Goal: Navigation & Orientation: Find specific page/section

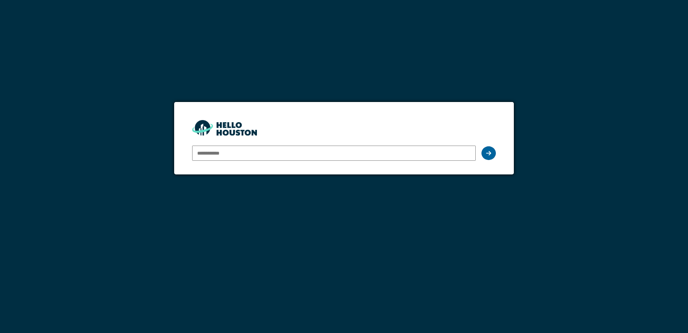
type input "**********"
click at [491, 154] on icon at bounding box center [488, 153] width 5 height 6
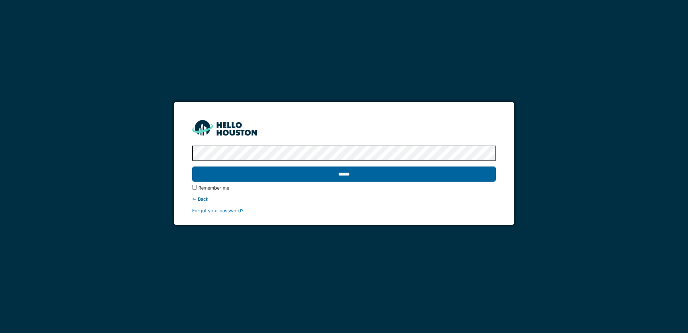
click at [474, 176] on input "******" at bounding box center [344, 173] width 304 height 15
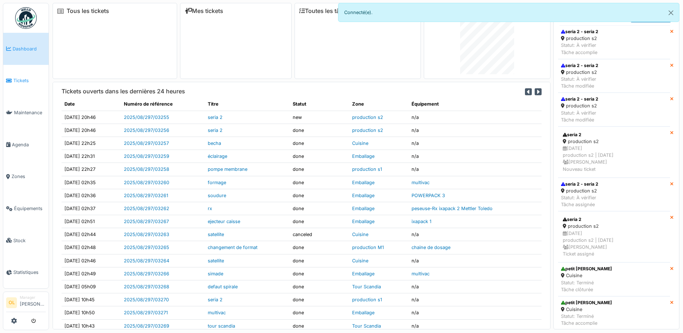
click at [17, 80] on span "Tickets" at bounding box center [29, 80] width 32 height 7
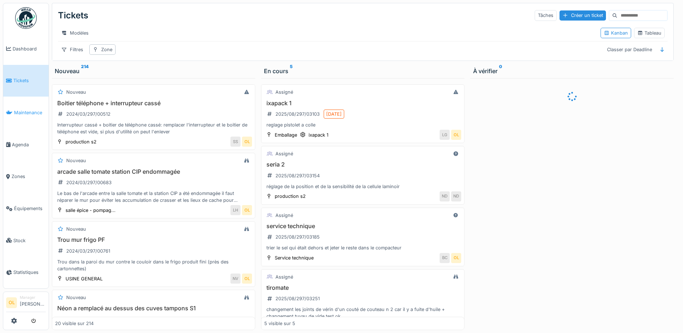
click at [23, 110] on span "Maintenance" at bounding box center [30, 112] width 32 height 7
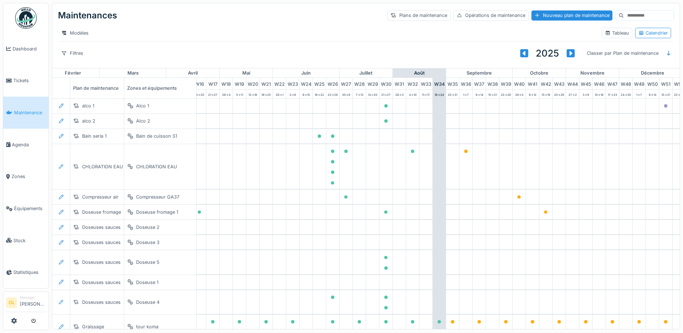
scroll to position [0, 239]
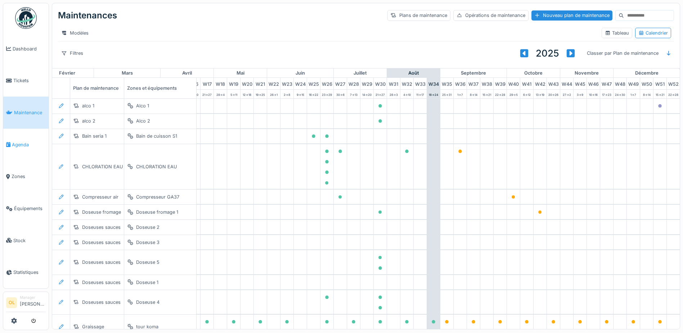
click at [11, 142] on li "Agenda" at bounding box center [26, 144] width 40 height 7
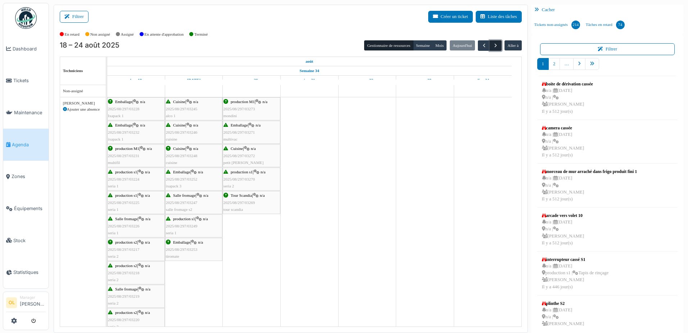
click at [493, 45] on span "button" at bounding box center [496, 45] width 6 height 6
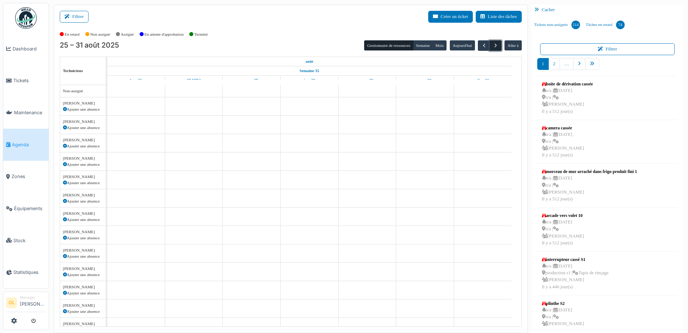
click at [494, 46] on span "button" at bounding box center [496, 45] width 6 height 6
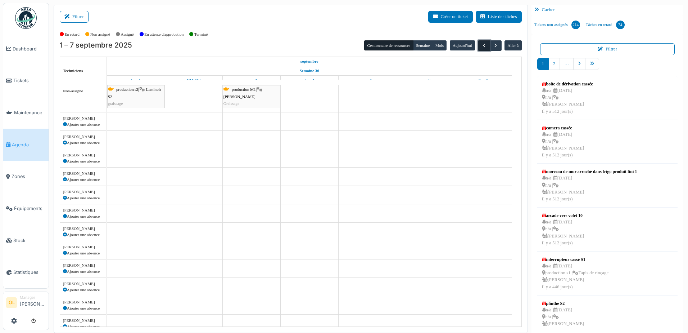
click at [481, 48] on span "button" at bounding box center [484, 45] width 6 height 6
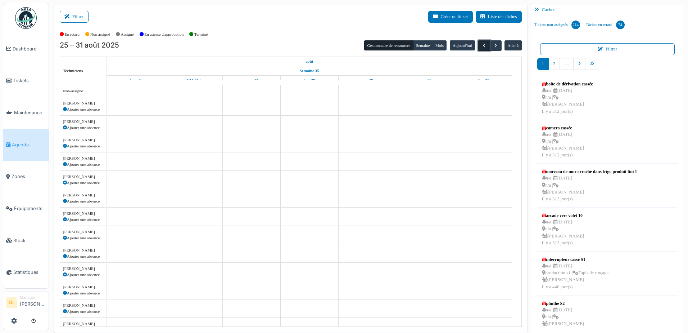
click at [481, 48] on span "button" at bounding box center [484, 45] width 6 height 6
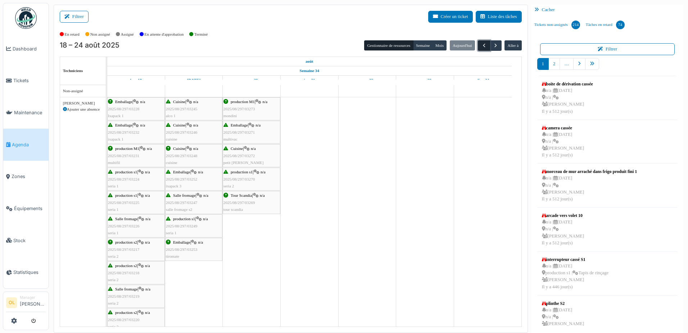
click at [481, 48] on span "button" at bounding box center [484, 45] width 6 height 6
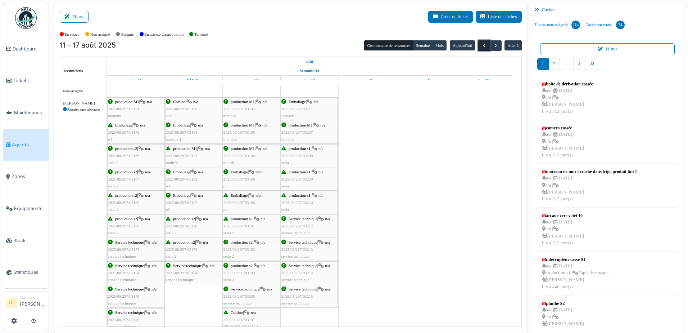
click at [481, 48] on span "button" at bounding box center [484, 45] width 6 height 6
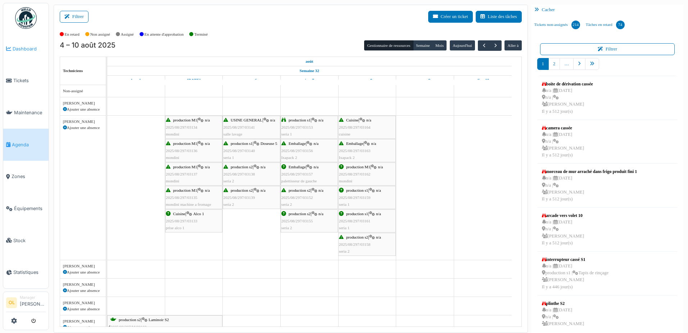
click at [23, 48] on span "Dashboard" at bounding box center [29, 48] width 33 height 7
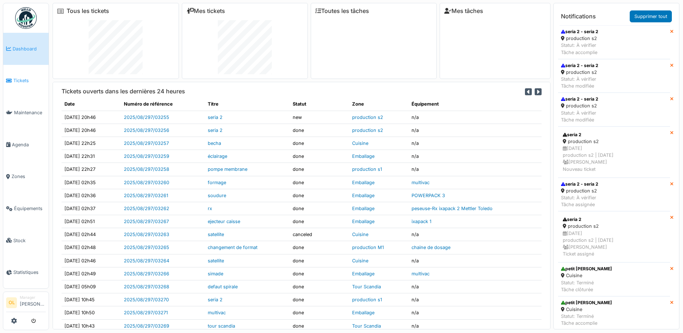
click at [16, 78] on span "Tickets" at bounding box center [29, 80] width 32 height 7
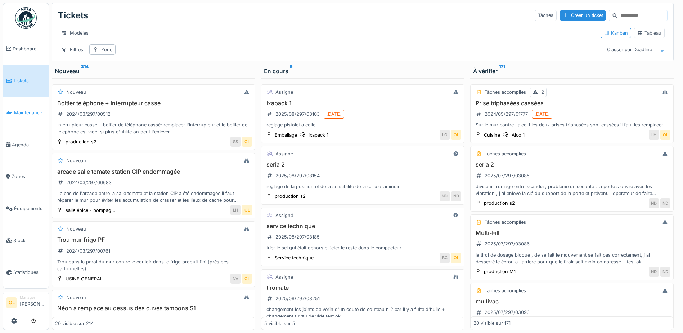
click at [27, 110] on span "Maintenance" at bounding box center [30, 112] width 32 height 7
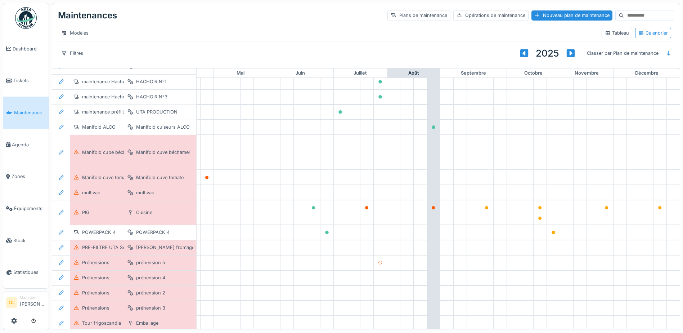
scroll to position [666, 239]
